Goal: Information Seeking & Learning: Learn about a topic

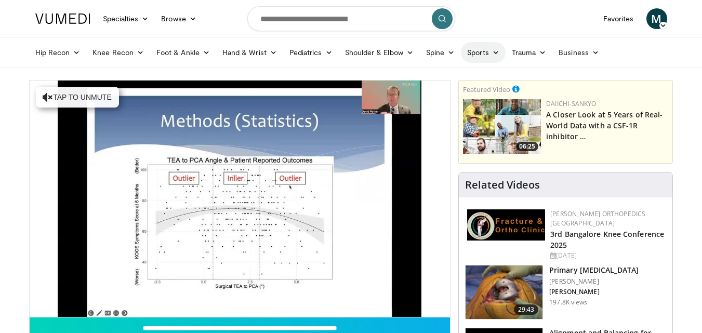
click at [488, 56] on link "Sports" at bounding box center [483, 52] width 45 height 21
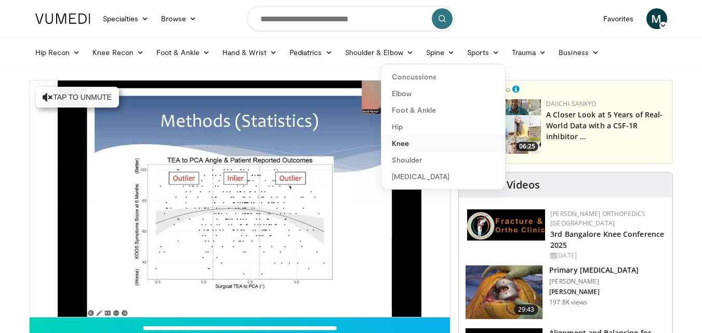
click at [400, 141] on link "Knee" at bounding box center [443, 143] width 124 height 17
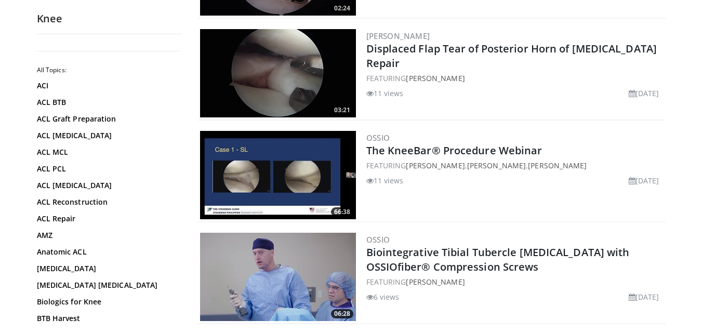
scroll to position [383, 0]
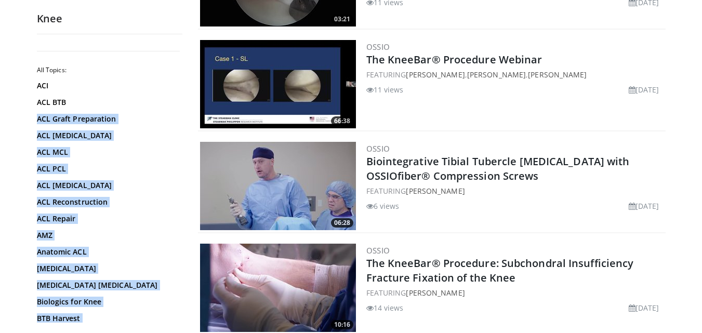
drag, startPoint x: 183, startPoint y: 79, endPoint x: 181, endPoint y: 109, distance: 29.7
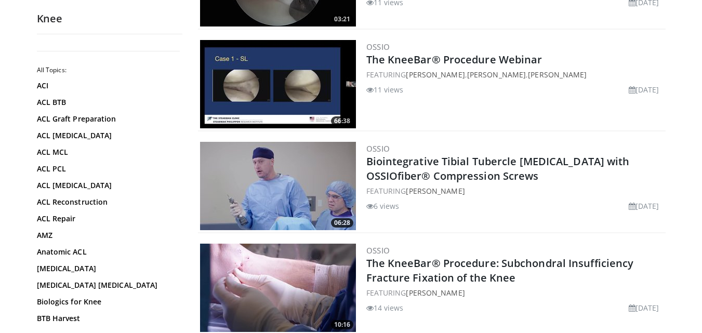
drag, startPoint x: 182, startPoint y: 79, endPoint x: 179, endPoint y: 96, distance: 16.9
click at [179, 96] on div "All Topics: ACI ACL BTB ACL Graft Preparation ACL Hamstring ACL MCL ACL PCL ACL…" at bounding box center [109, 183] width 145 height 280
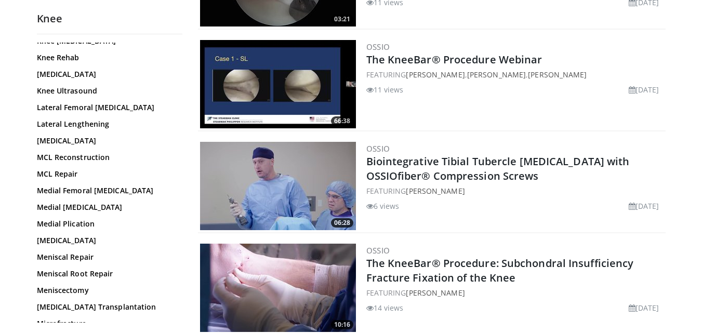
scroll to position [562, 0]
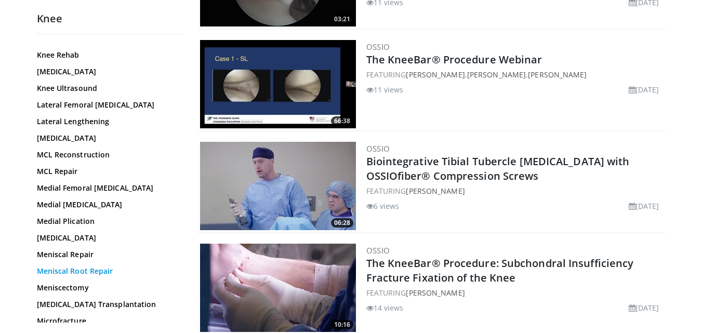
click at [80, 271] on link "Meniscal Root Repair" at bounding box center [107, 271] width 140 height 10
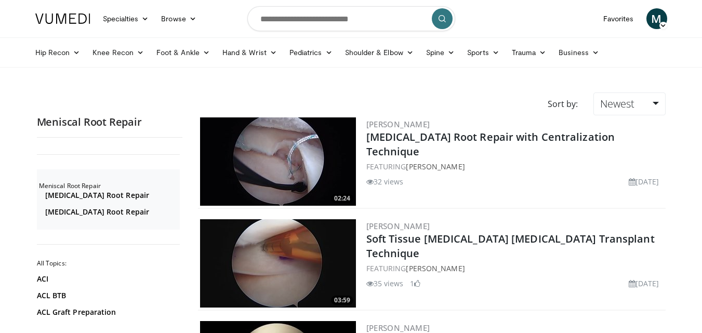
click at [300, 149] on img at bounding box center [278, 161] width 156 height 88
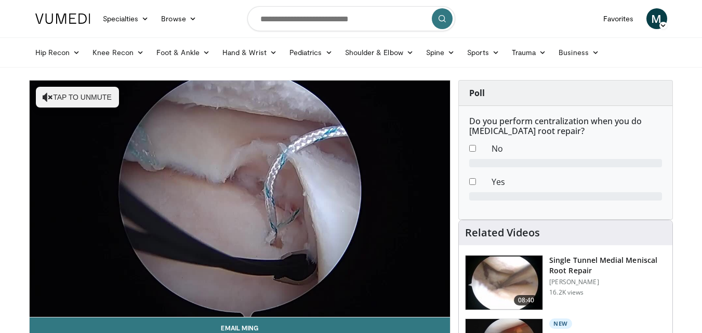
click at [59, 305] on div "10 seconds Tap to unmute" at bounding box center [240, 198] width 421 height 236
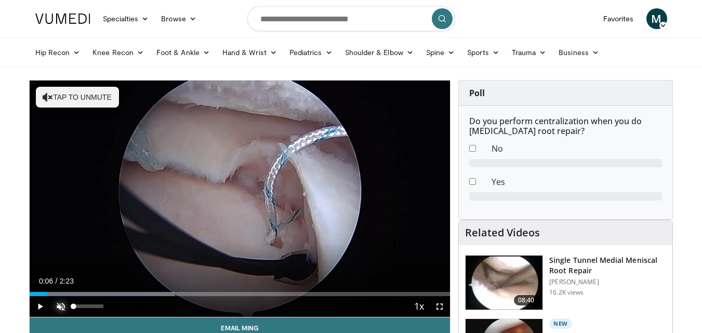
click at [59, 305] on span "Video Player" at bounding box center [60, 306] width 21 height 21
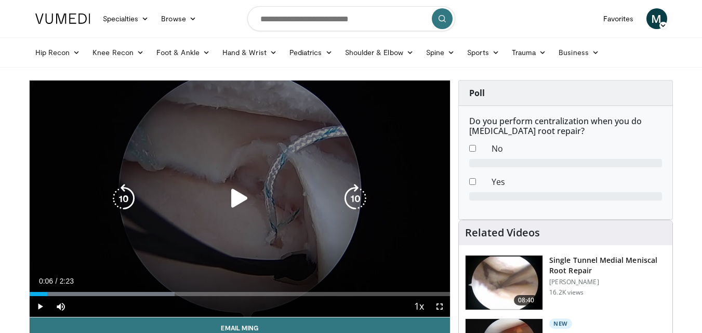
click at [242, 195] on icon "Video Player" at bounding box center [239, 198] width 29 height 29
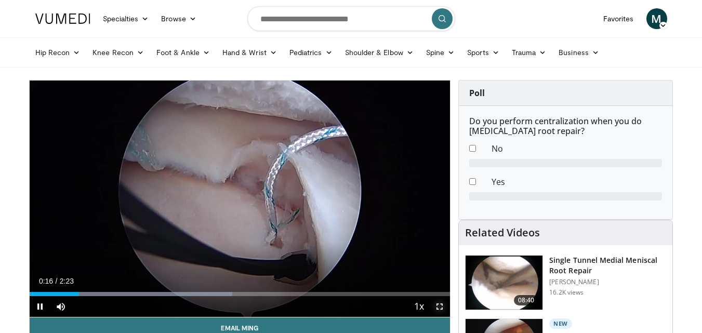
click at [441, 306] on span "Video Player" at bounding box center [439, 306] width 21 height 21
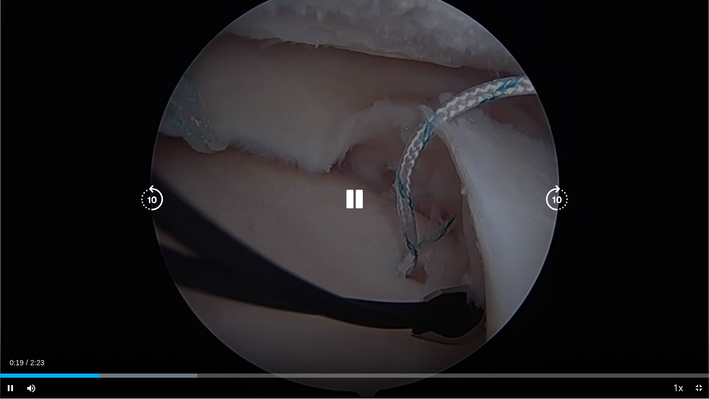
click at [457, 287] on div "10 seconds Tap to unmute" at bounding box center [354, 199] width 709 height 398
click at [457, 286] on div "10 seconds Tap to unmute" at bounding box center [354, 199] width 709 height 398
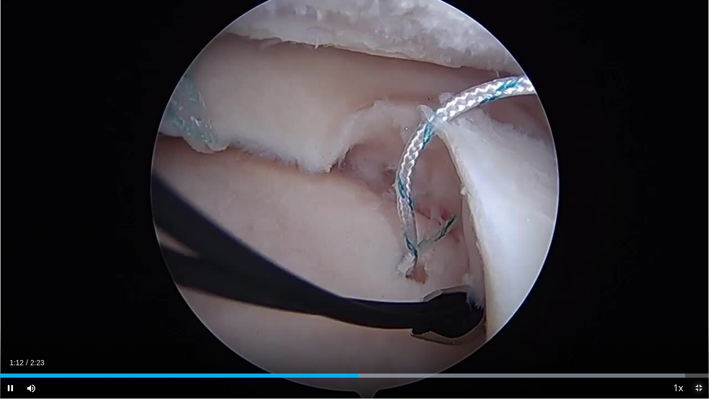
click at [701, 332] on span "Video Player" at bounding box center [699, 388] width 21 height 21
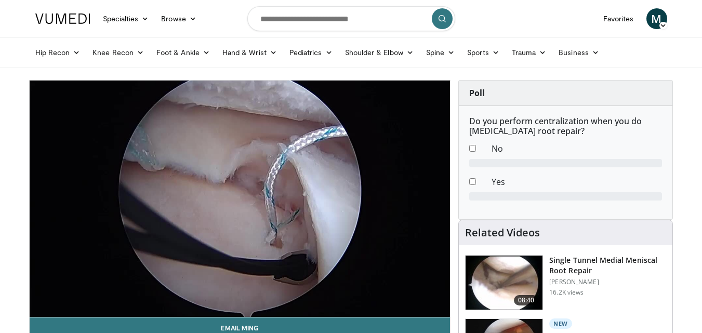
click at [489, 274] on img at bounding box center [503, 282] width 77 height 54
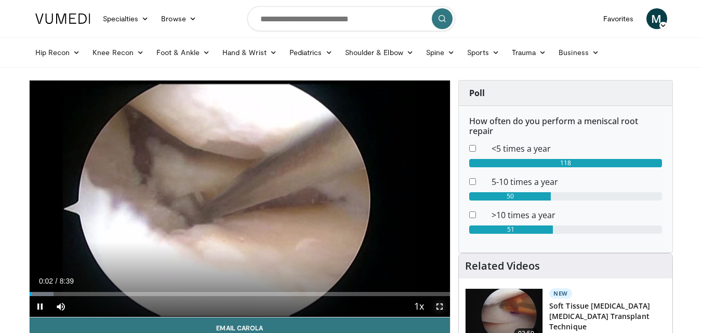
click at [438, 304] on span "Video Player" at bounding box center [439, 306] width 21 height 21
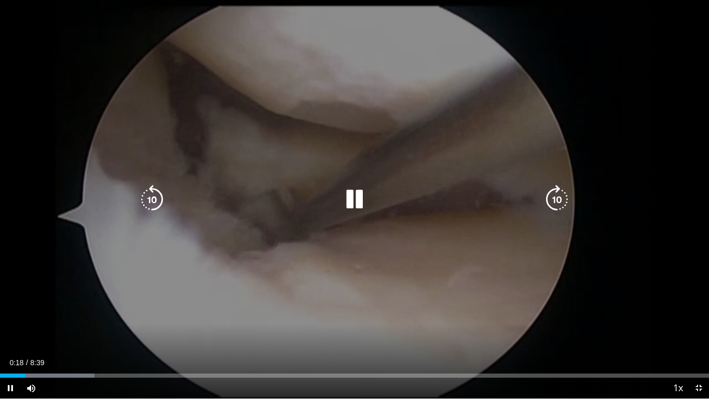
click at [357, 200] on icon "Video Player" at bounding box center [354, 199] width 29 height 29
click at [350, 193] on icon "Video Player" at bounding box center [354, 199] width 29 height 29
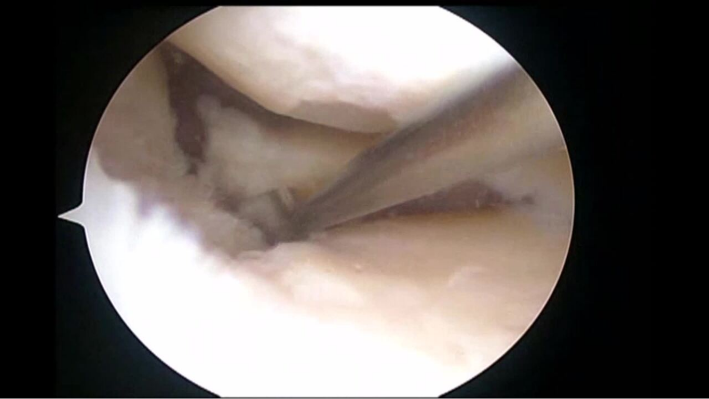
click at [350, 193] on div "10 seconds Tap to unmute" at bounding box center [354, 199] width 709 height 398
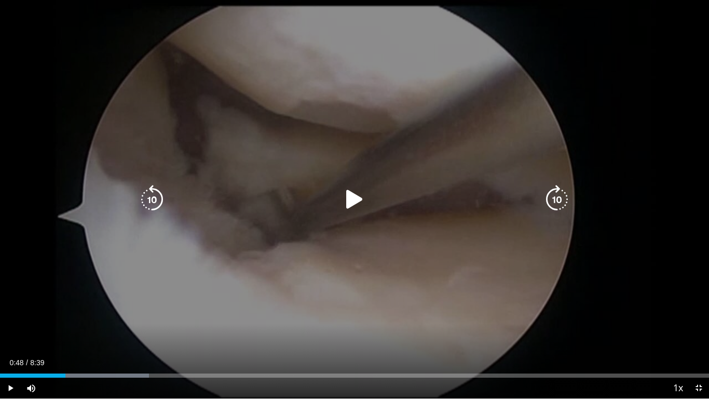
drag, startPoint x: 209, startPoint y: 164, endPoint x: 200, endPoint y: 163, distance: 9.0
click at [200, 163] on div "10 seconds Tap to unmute" at bounding box center [354, 199] width 709 height 398
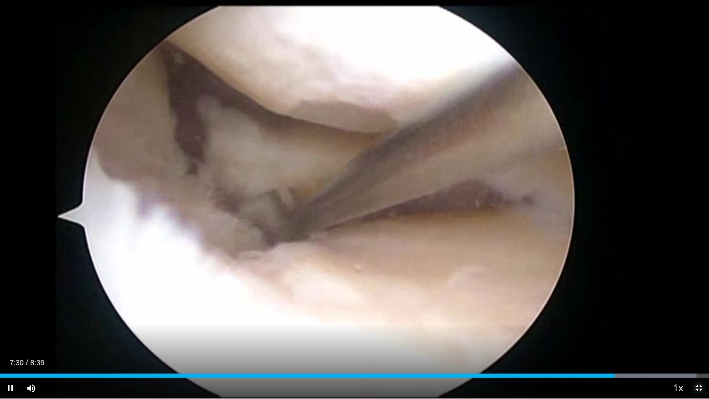
click at [698, 332] on span "Video Player" at bounding box center [699, 388] width 21 height 21
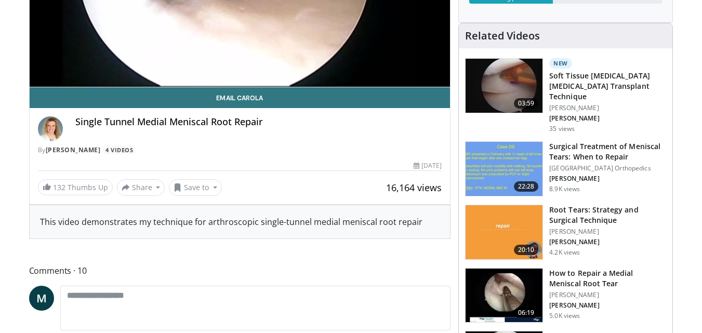
scroll to position [233, 0]
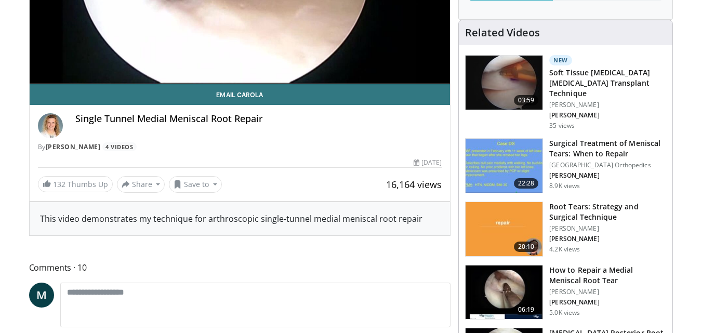
click at [517, 276] on img at bounding box center [503, 292] width 77 height 54
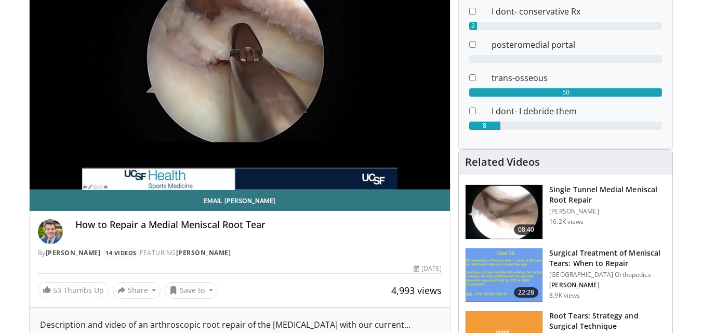
scroll to position [6, 0]
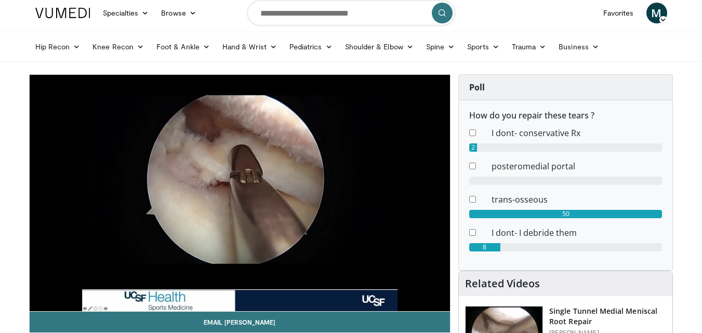
click at [220, 288] on video-js "**********" at bounding box center [240, 193] width 421 height 237
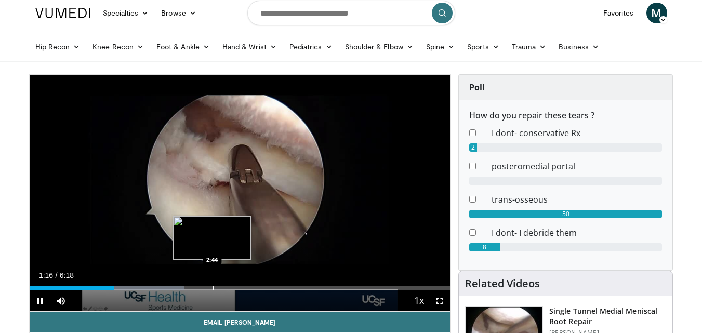
click at [212, 288] on div "Progress Bar" at bounding box center [212, 288] width 1 height 4
